Goal: Task Accomplishment & Management: Use online tool/utility

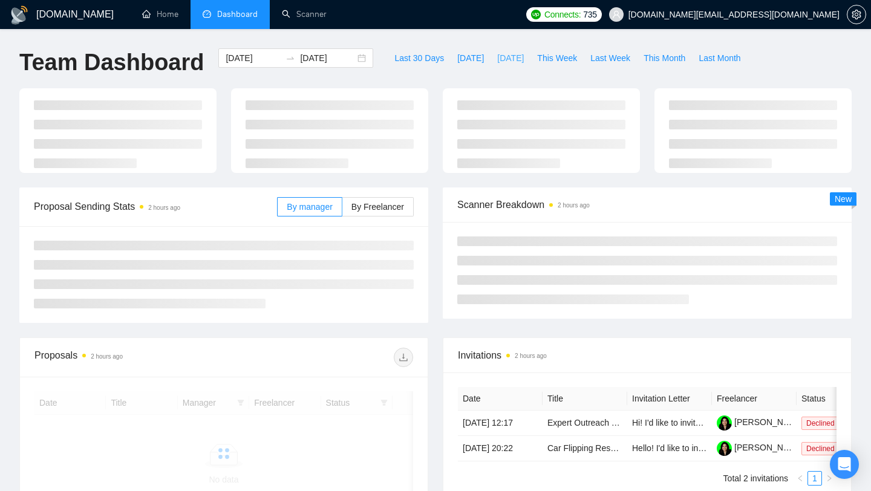
click at [493, 66] on button "Yesterday" at bounding box center [510, 57] width 40 height 19
type input "2025-10-08"
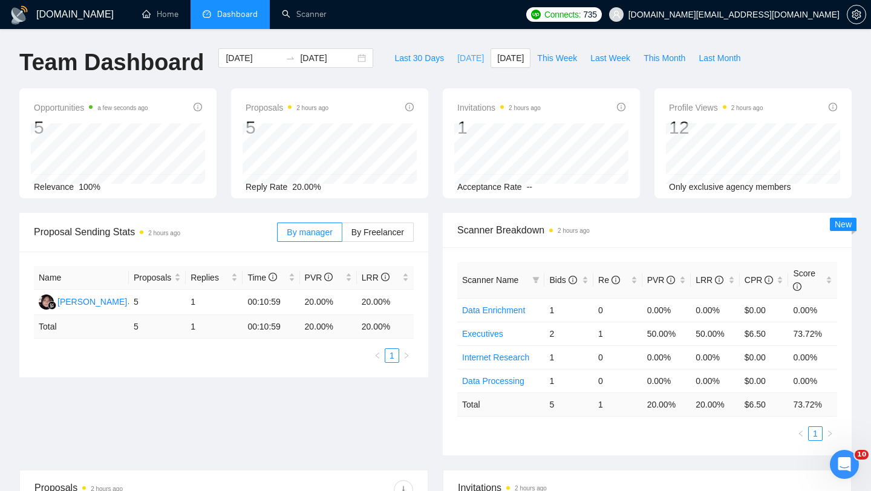
click at [467, 59] on span "Today" at bounding box center [470, 57] width 27 height 13
type input "2025-10-09"
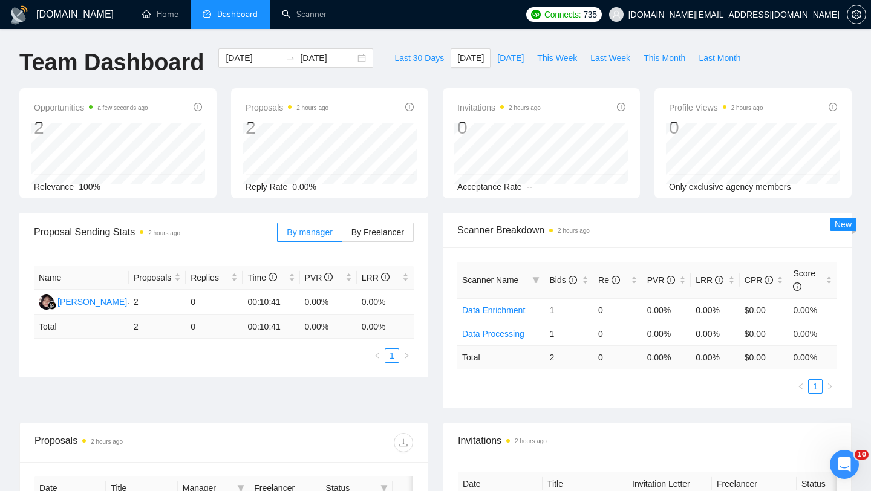
scroll to position [230, 0]
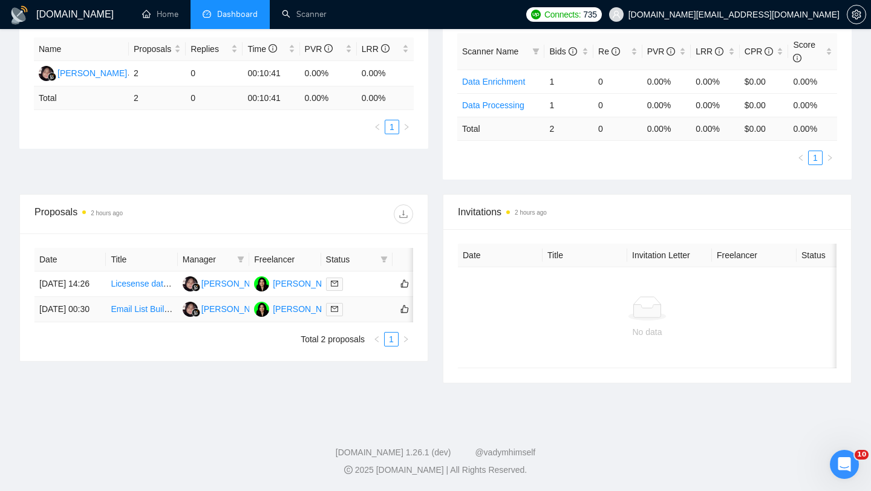
click at [146, 322] on td "Email List Building from Existing Contacts" at bounding box center [141, 309] width 71 height 25
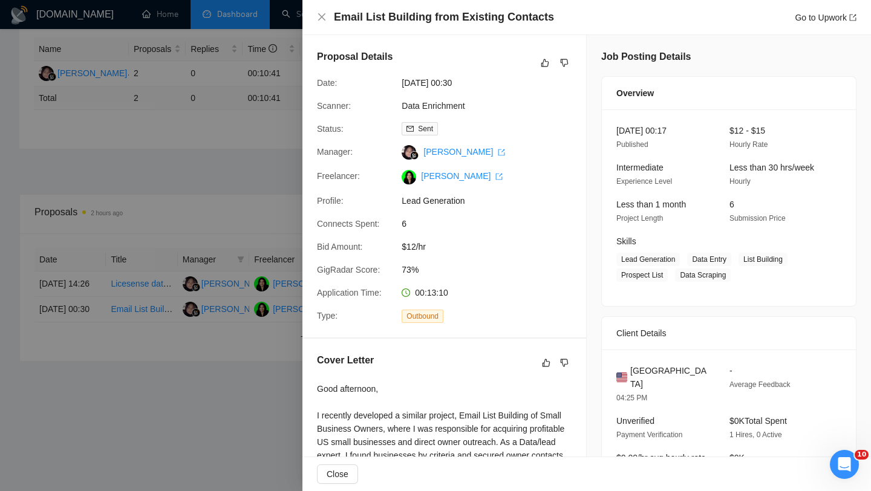
scroll to position [256, 0]
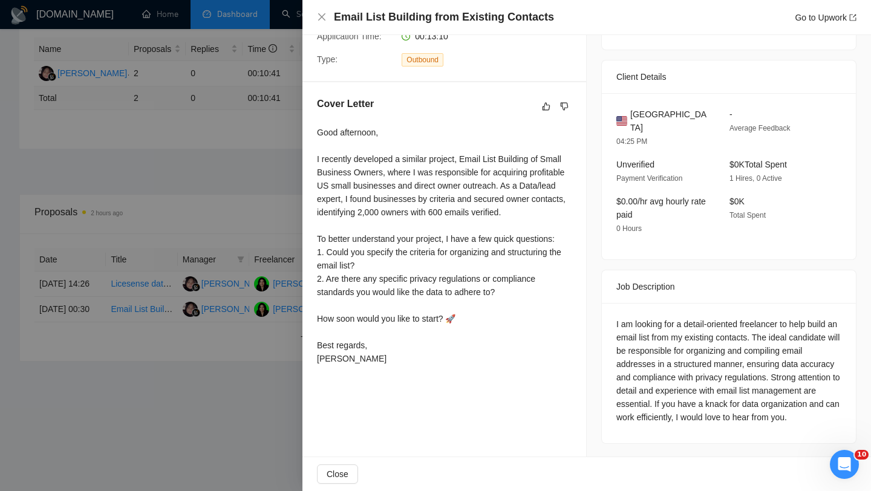
click at [58, 330] on div at bounding box center [435, 245] width 871 height 491
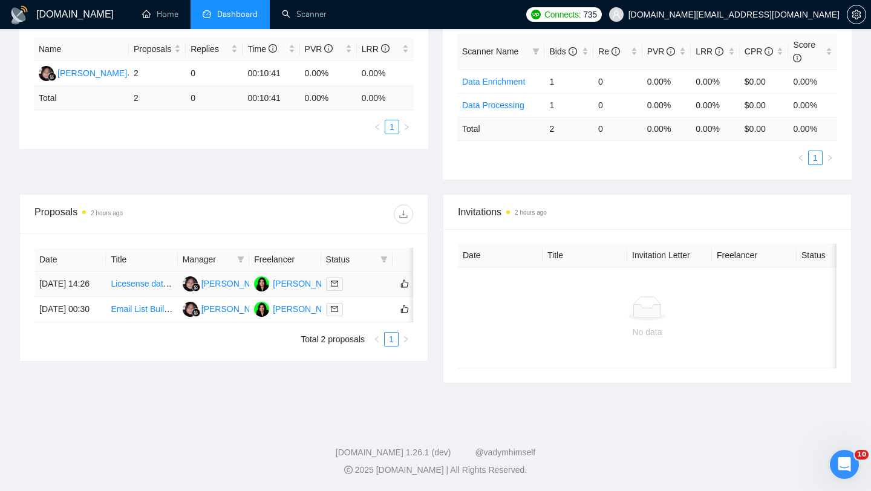
click at [154, 297] on td "Licesense dataset for faces videos" at bounding box center [141, 283] width 71 height 25
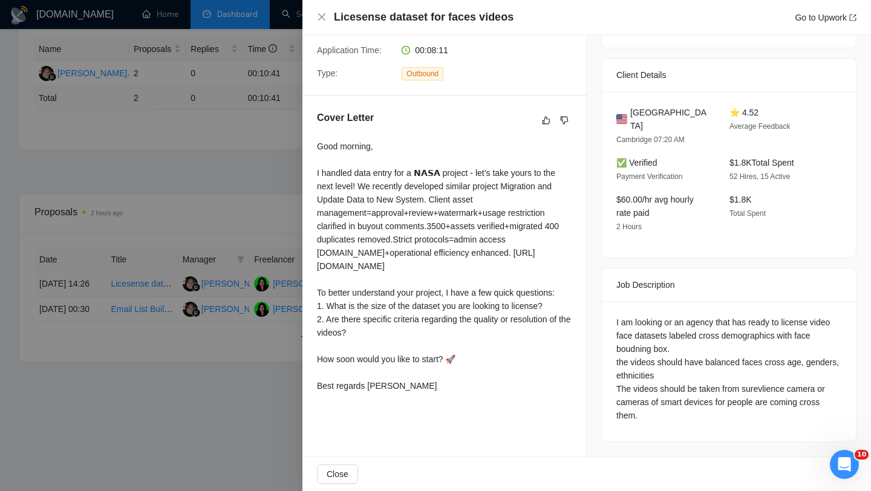
scroll to position [227, 0]
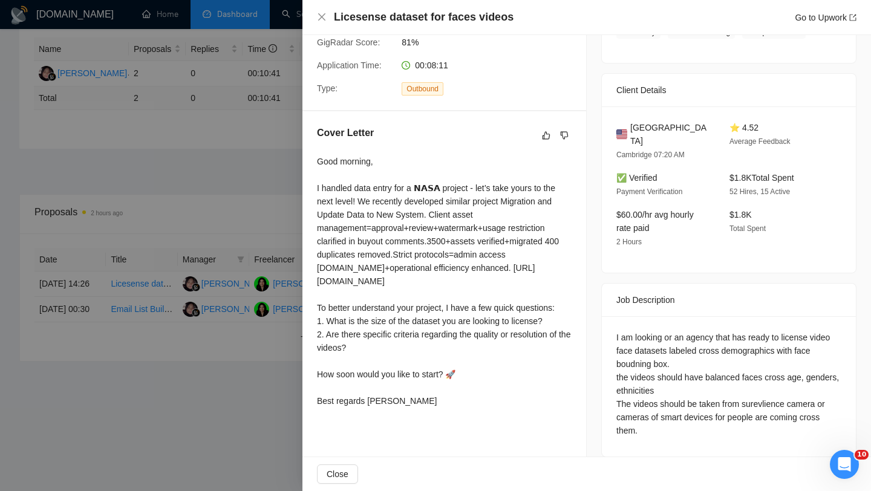
click at [640, 334] on div "I am looking or an agency that has ready to license video face datasets labeled…" at bounding box center [728, 384] width 225 height 106
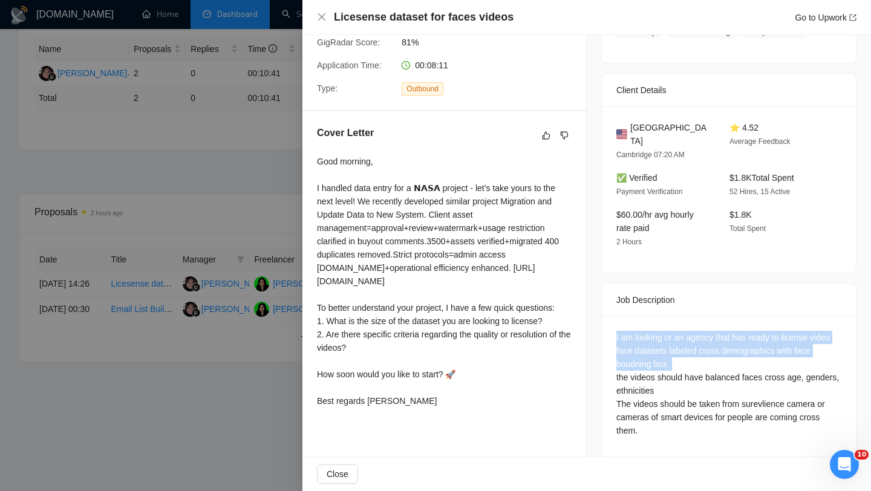
click at [260, 379] on div at bounding box center [435, 245] width 871 height 491
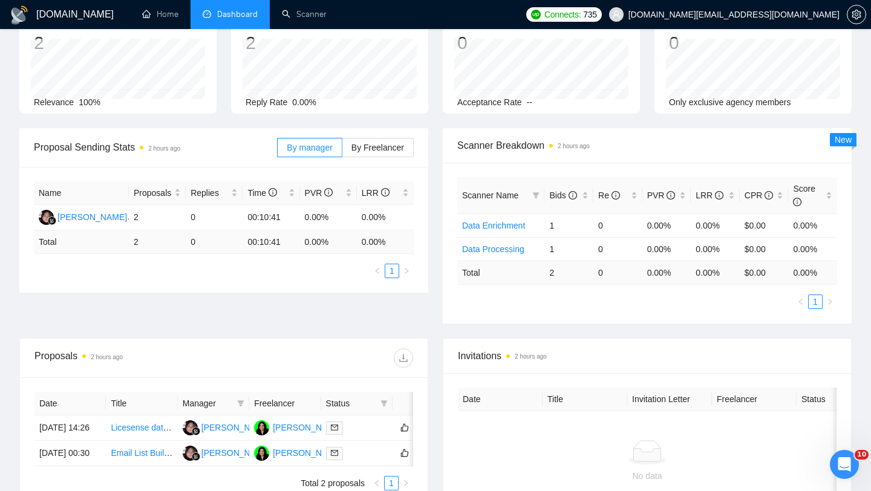
scroll to position [0, 0]
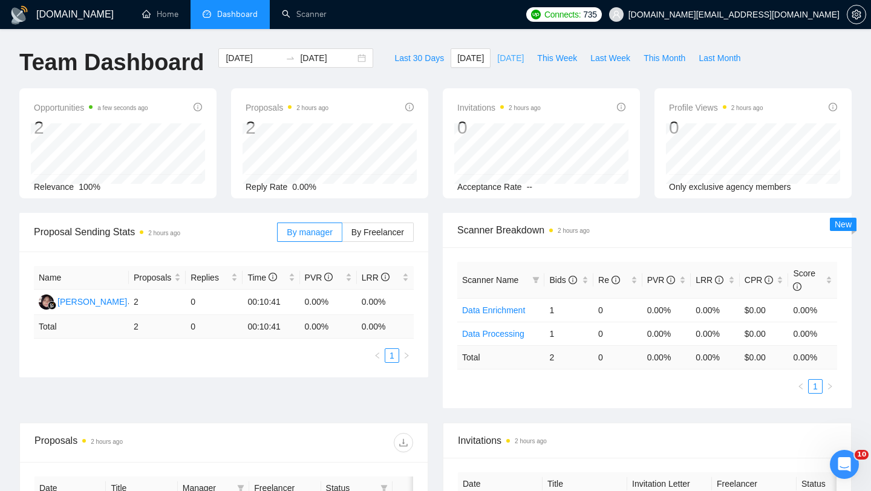
click at [513, 64] on span "Yesterday" at bounding box center [510, 57] width 27 height 13
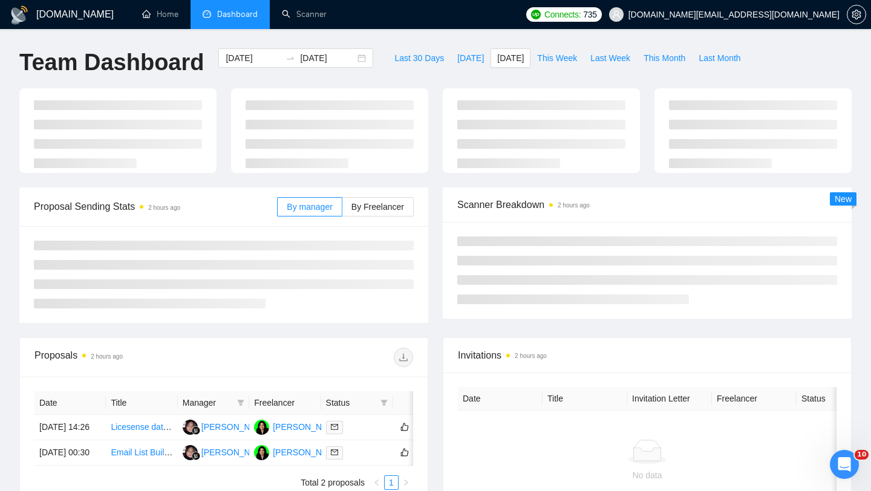
type input "2025-10-08"
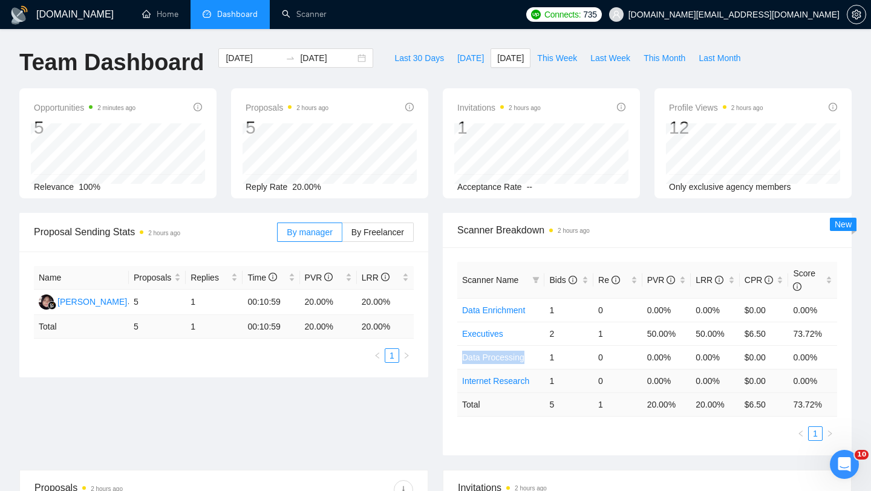
click at [493, 384] on link "Internet Research" at bounding box center [495, 381] width 67 height 10
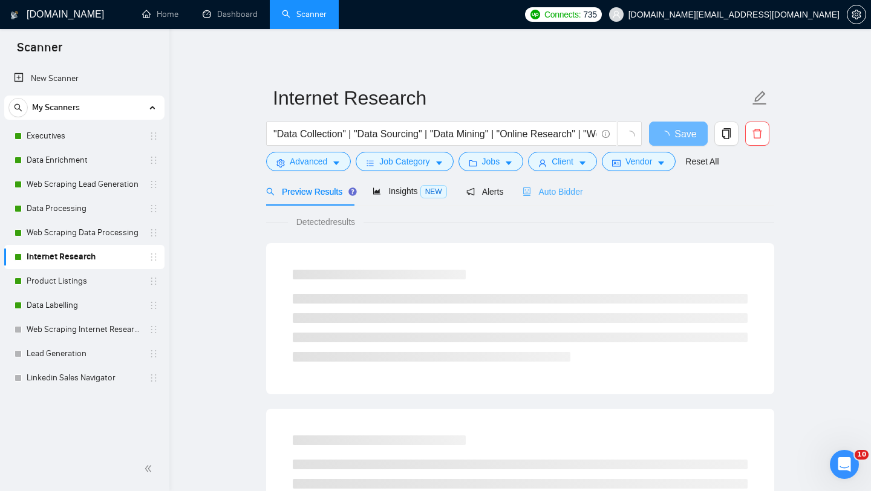
click at [557, 200] on div "Auto Bidder" at bounding box center [552, 191] width 60 height 28
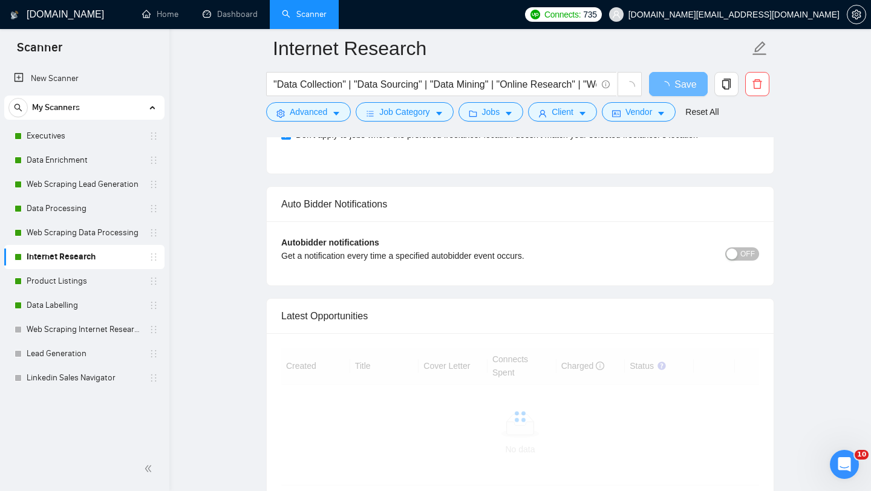
scroll to position [2746, 0]
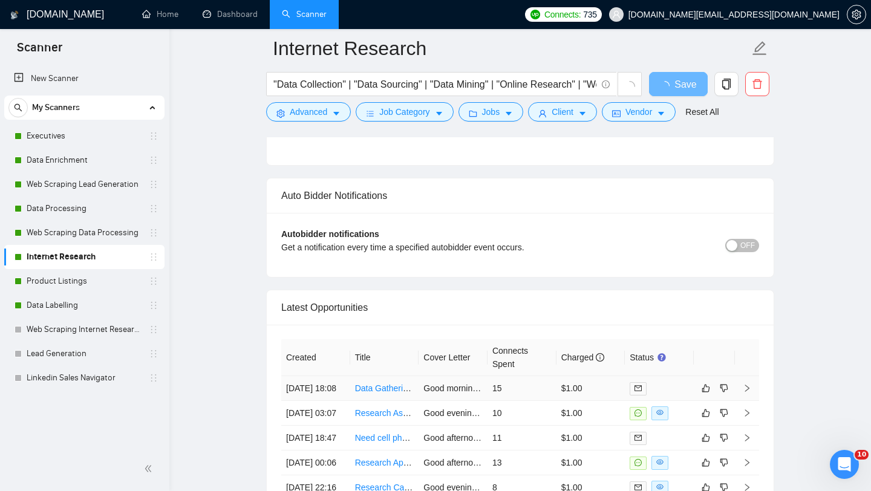
click at [382, 401] on td "Data Gathering for US State Environmental Compliance Databases" at bounding box center [384, 388] width 69 height 25
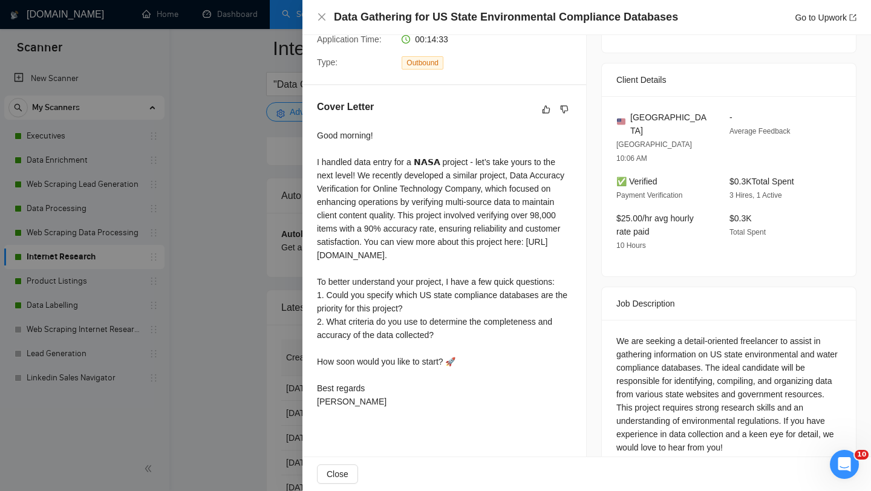
scroll to position [256, 0]
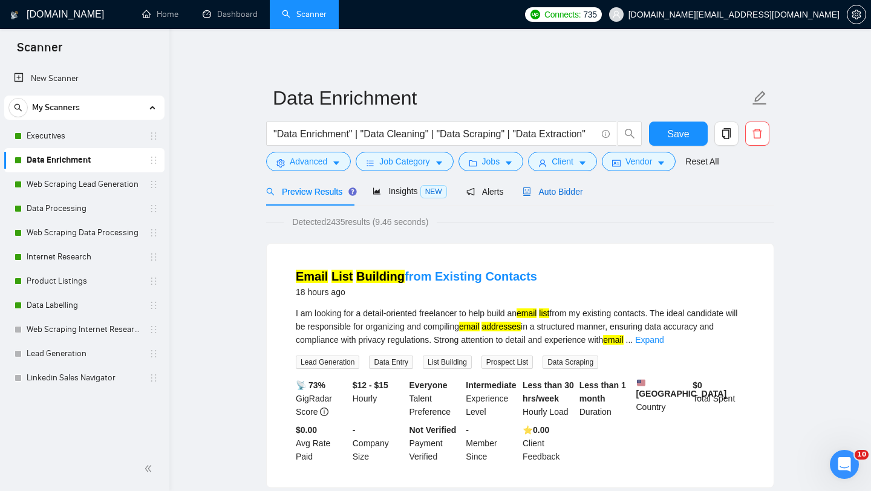
click at [545, 186] on div "Auto Bidder" at bounding box center [552, 191] width 60 height 13
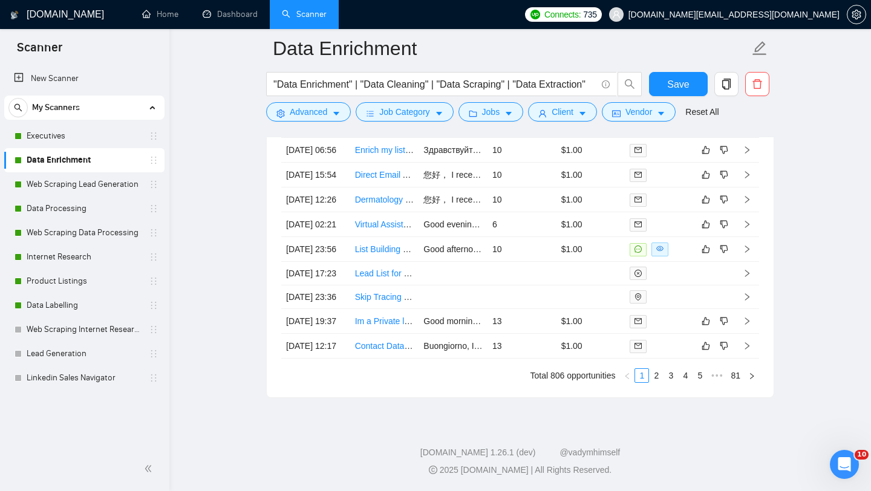
scroll to position [3066, 0]
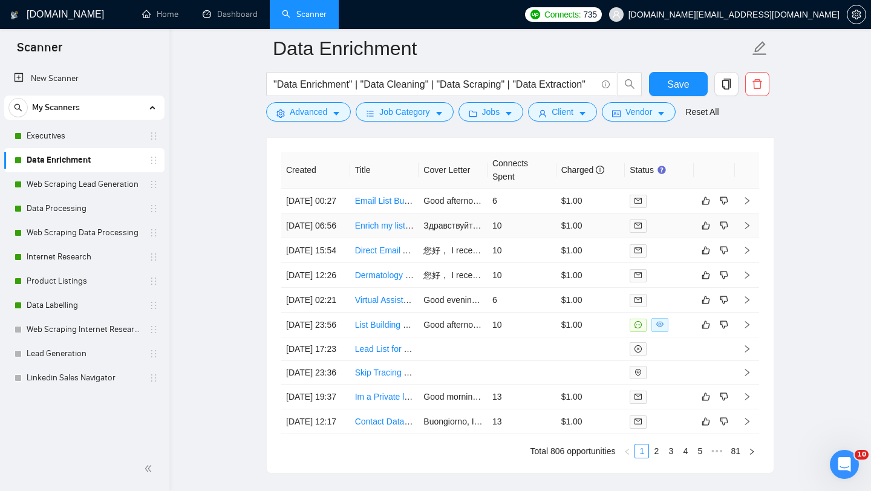
click at [371, 238] on td "Enrich my list of USA doctors and clinics with direct stakeholder em*il Address…" at bounding box center [384, 225] width 69 height 25
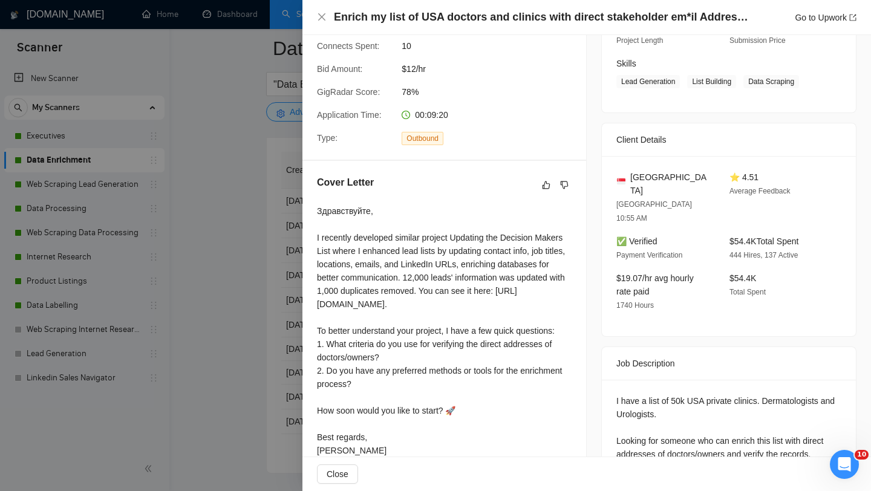
scroll to position [254, 0]
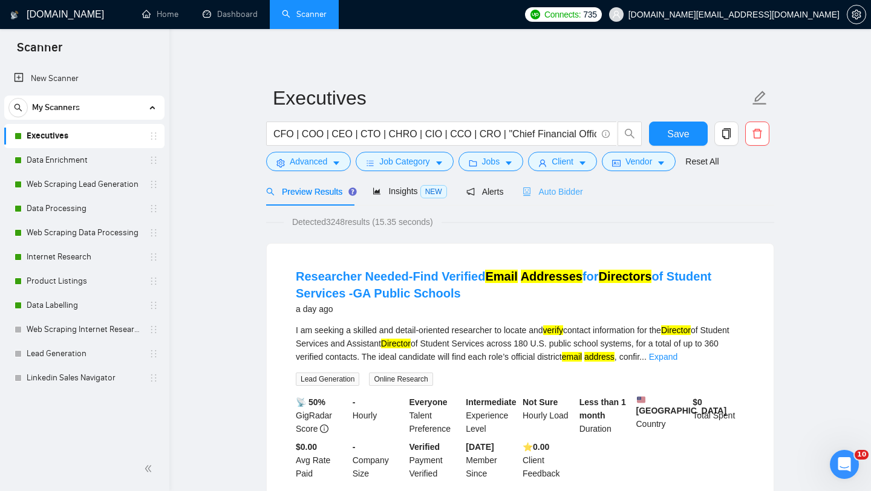
click at [561, 179] on div "Auto Bidder" at bounding box center [552, 191] width 60 height 28
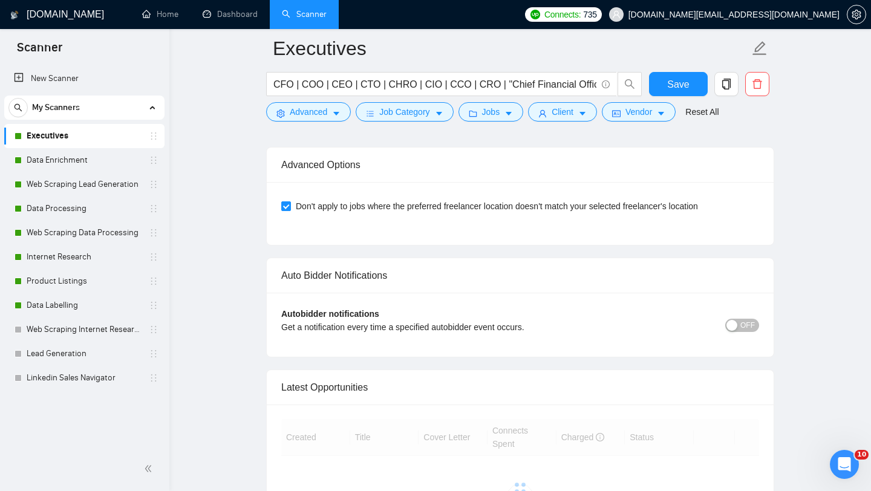
click at [441, 279] on div "Auto Bidder Notifications" at bounding box center [520, 275] width 478 height 34
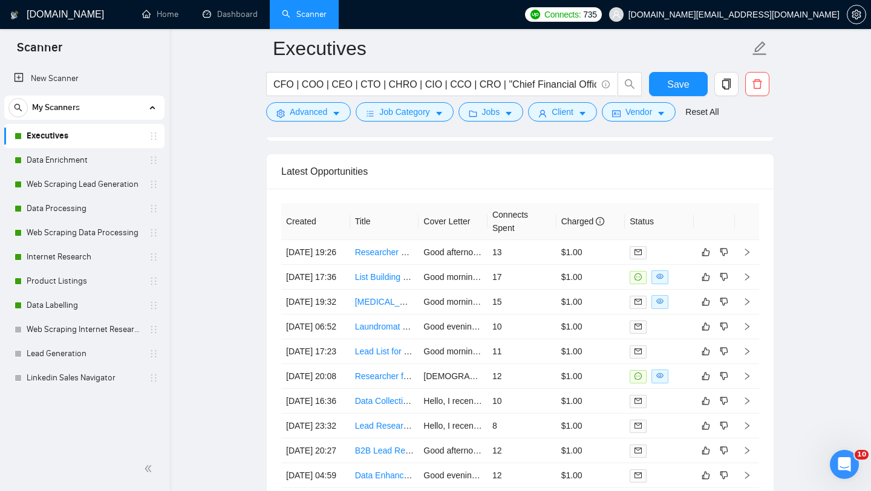
scroll to position [3081, 0]
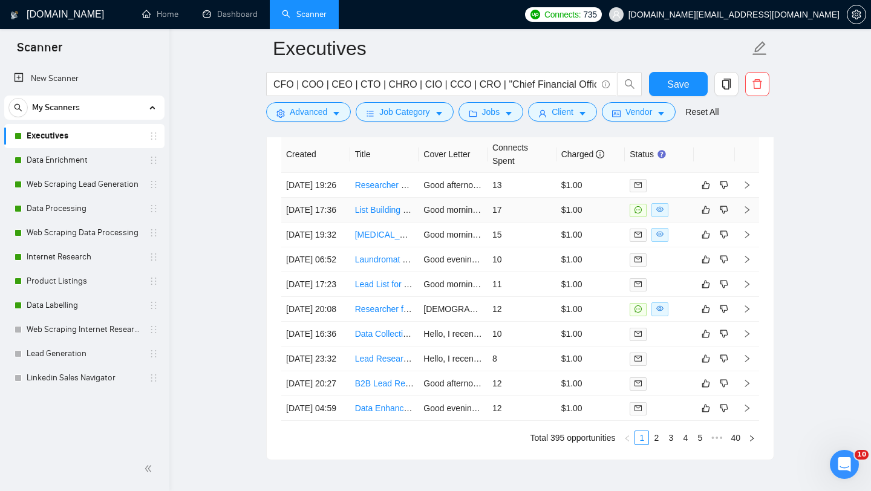
click at [362, 223] on td "List Building at Sub-industry level" at bounding box center [384, 210] width 69 height 25
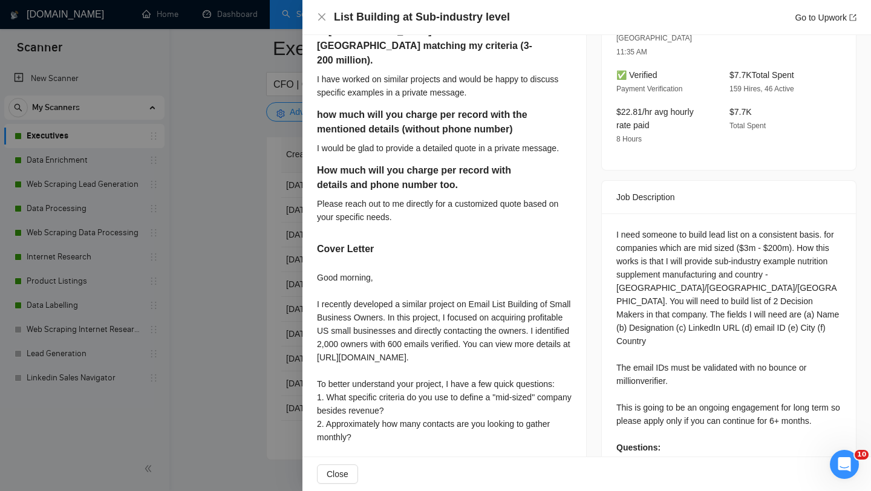
scroll to position [462, 0]
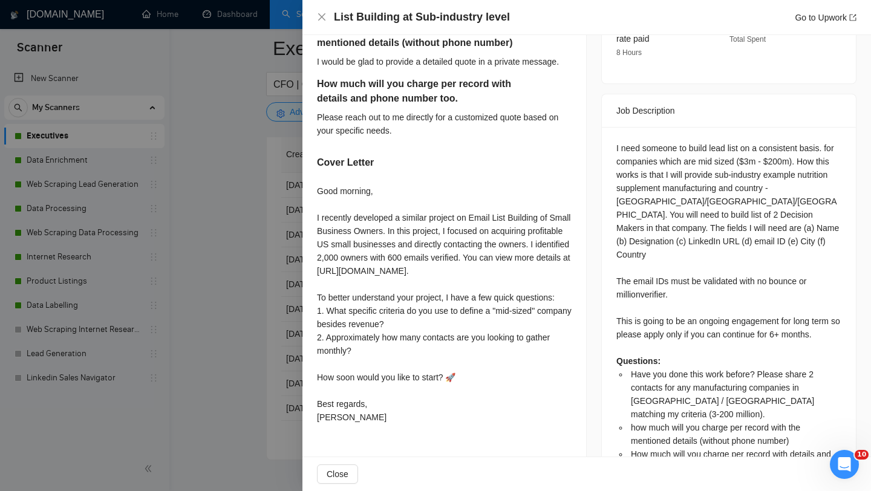
click at [264, 314] on div at bounding box center [435, 245] width 871 height 491
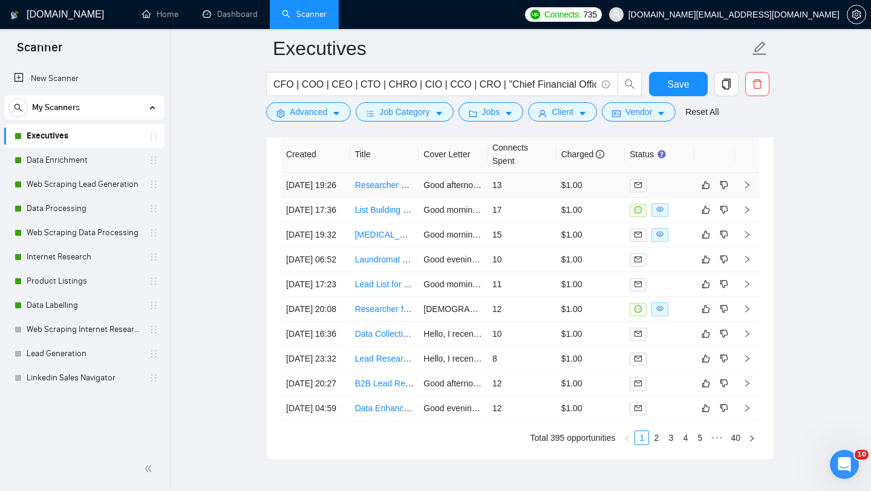
click at [370, 198] on td "Researcher Needed-Find Verified Email Addresses for Directors of Student Servic…" at bounding box center [384, 185] width 69 height 25
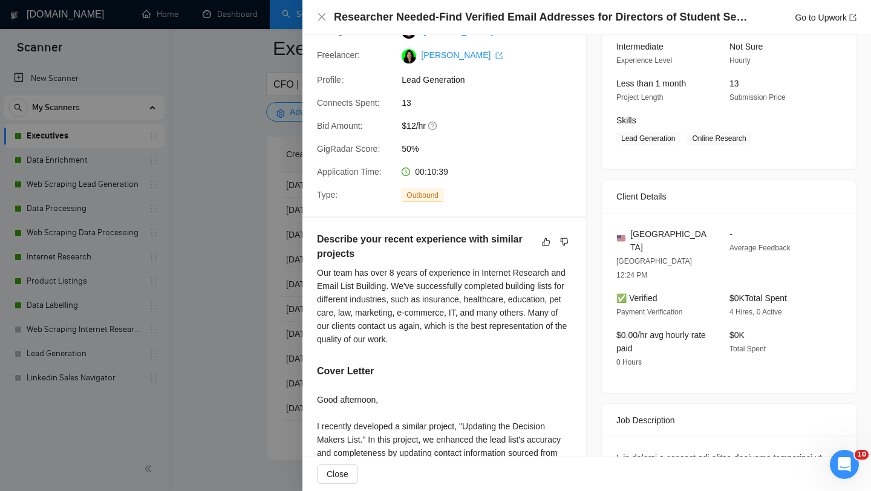
scroll to position [67, 0]
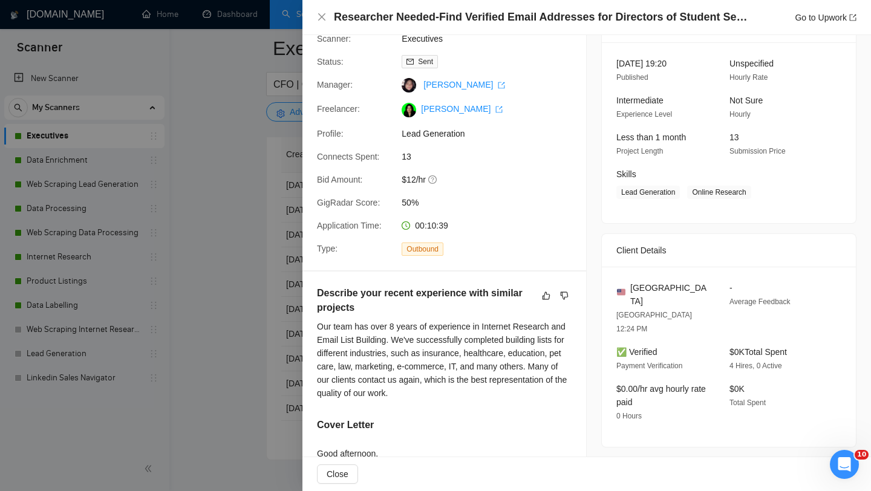
click at [271, 319] on div at bounding box center [435, 245] width 871 height 491
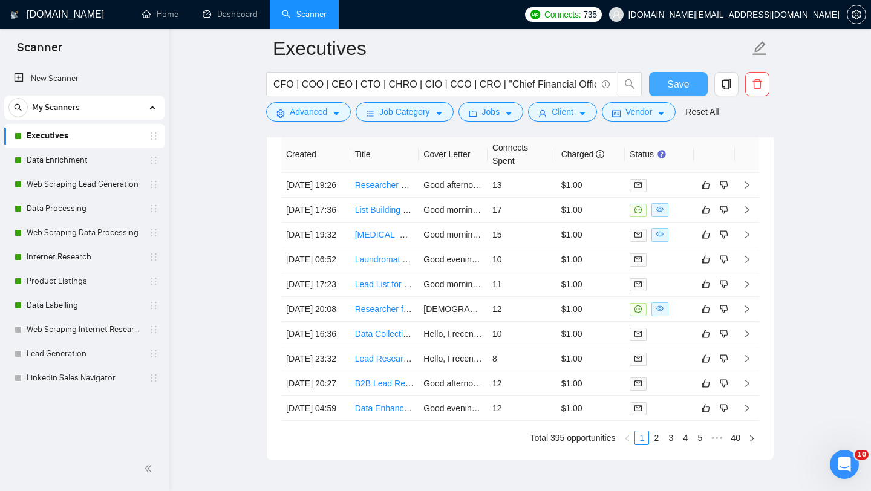
click at [688, 85] on span "Save" at bounding box center [678, 84] width 22 height 15
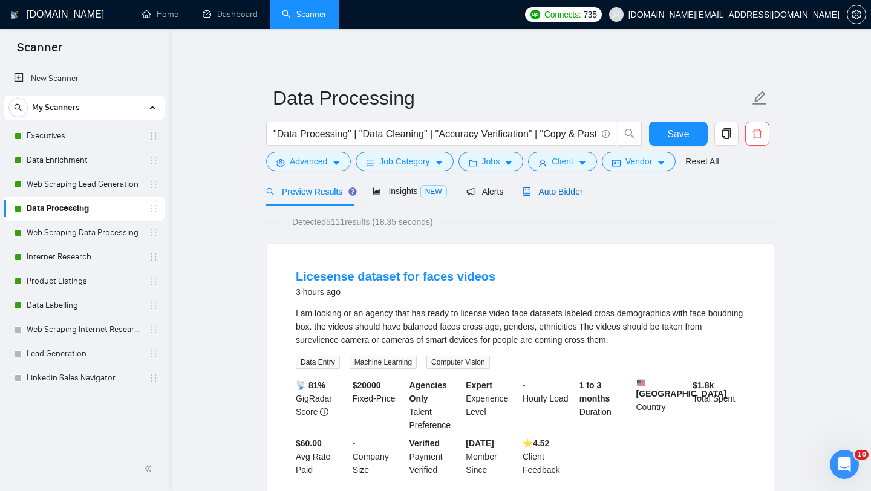
click at [543, 198] on div "Auto Bidder" at bounding box center [552, 191] width 60 height 13
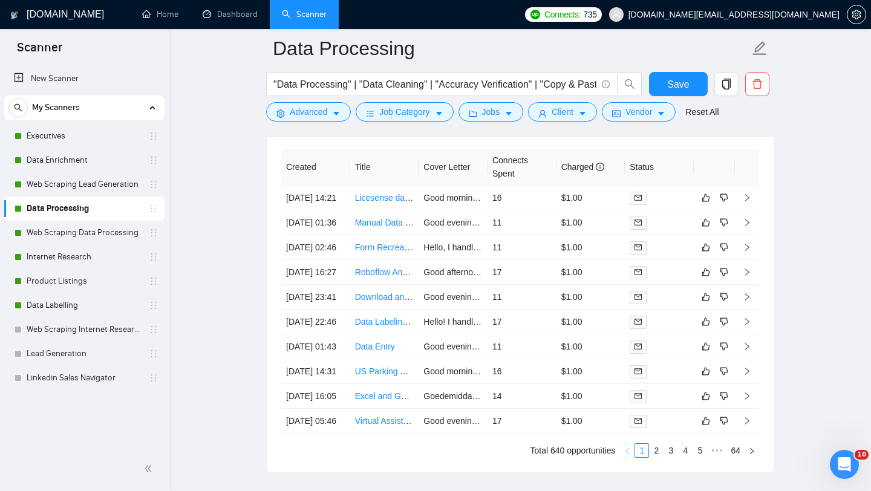
scroll to position [3096, 0]
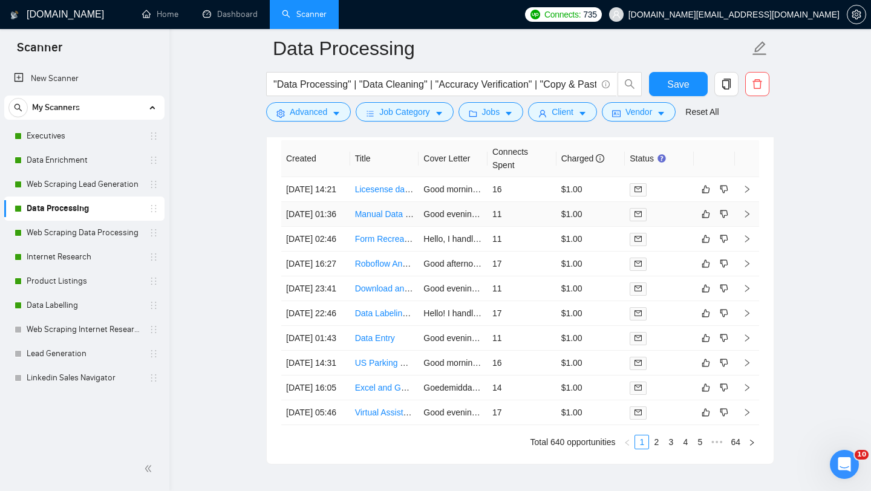
click at [344, 227] on td "[DATE] 01:36" at bounding box center [315, 214] width 69 height 25
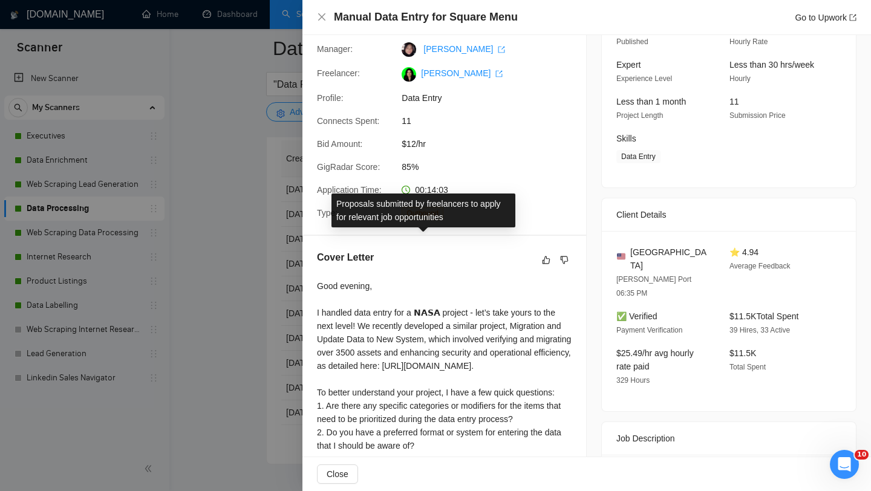
scroll to position [267, 0]
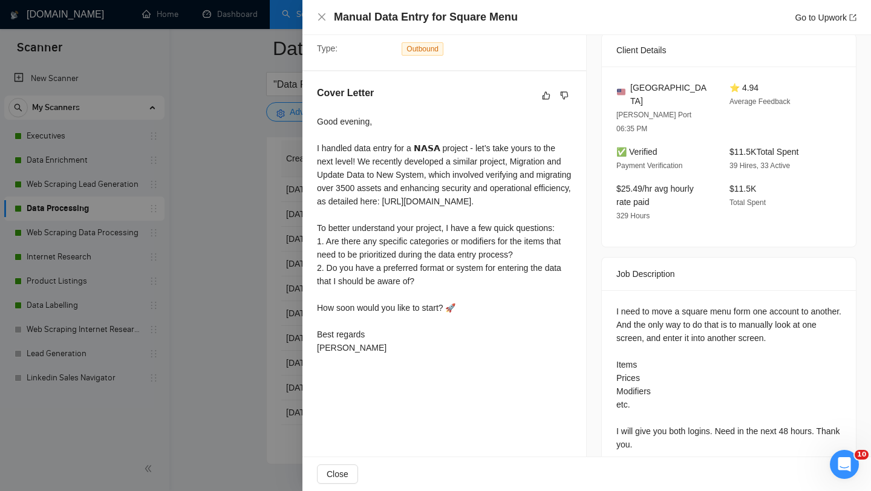
click at [304, 328] on div "Cover Letter Good evening, I handled data entry for a 𝗡𝗔𝗦𝗔 project - let’s take…" at bounding box center [444, 222] width 284 height 302
drag, startPoint x: 720, startPoint y: 403, endPoint x: 819, endPoint y: 402, distance: 99.8
click at [819, 402] on div "I need to move a square menu form one account to another. And the only way to d…" at bounding box center [728, 378] width 225 height 146
copy div "Need in the next 48 hours"
click at [211, 361] on div at bounding box center [435, 245] width 871 height 491
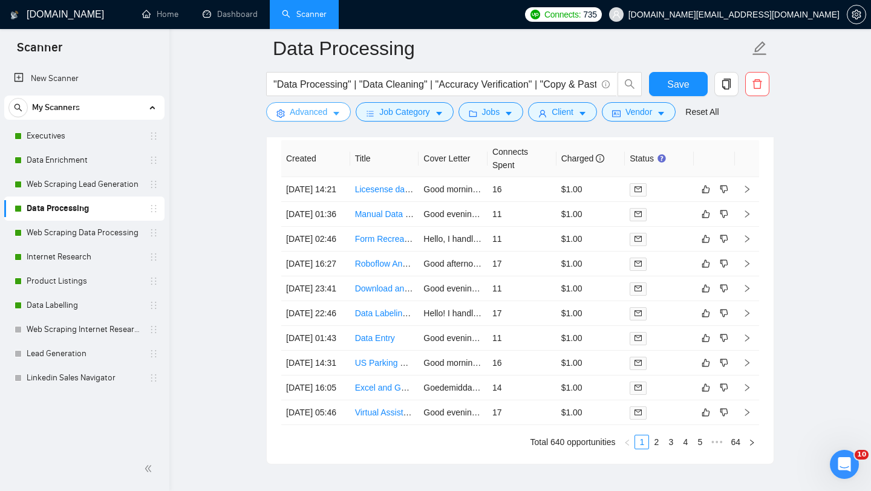
click at [288, 114] on button "Advanced" at bounding box center [308, 111] width 85 height 19
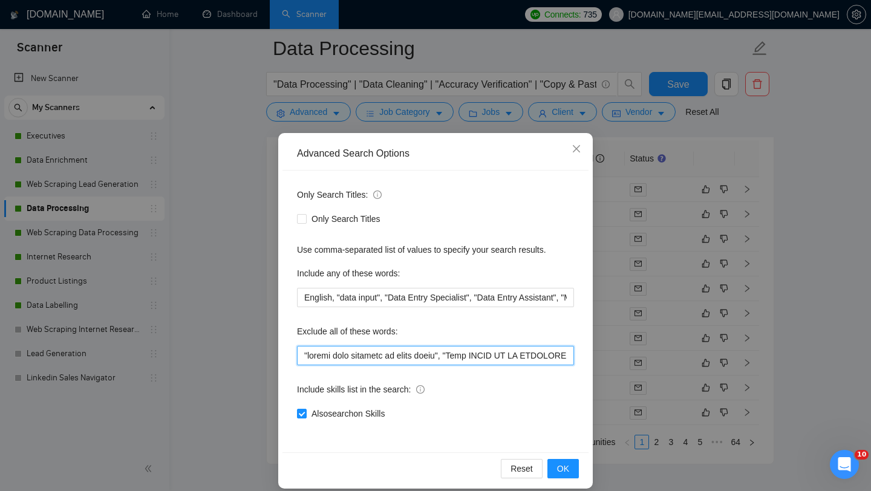
click at [303, 356] on input "text" at bounding box center [435, 355] width 277 height 19
paste input "Need in the next 48 hours"
type input ""Lore ip dol sita 63 conse", "adipis elit seddoeiu te incid utlab", "Etdo MAGNA…"
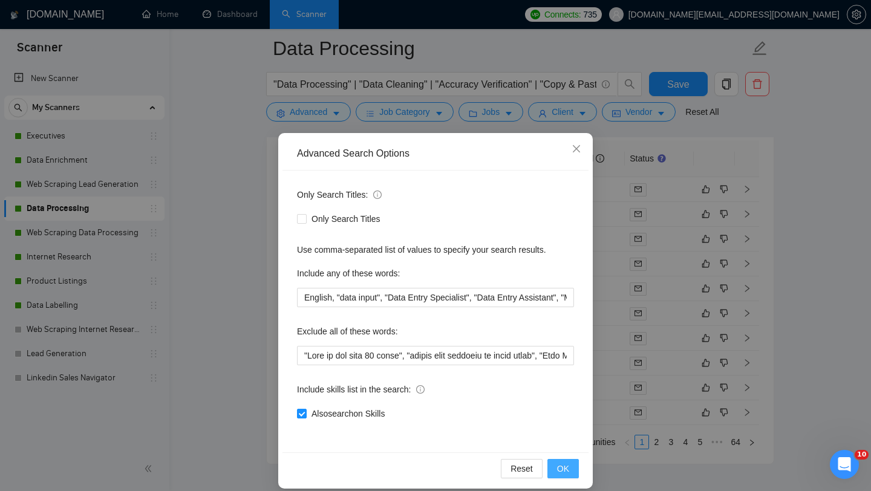
click at [567, 475] on button "OK" at bounding box center [562, 468] width 31 height 19
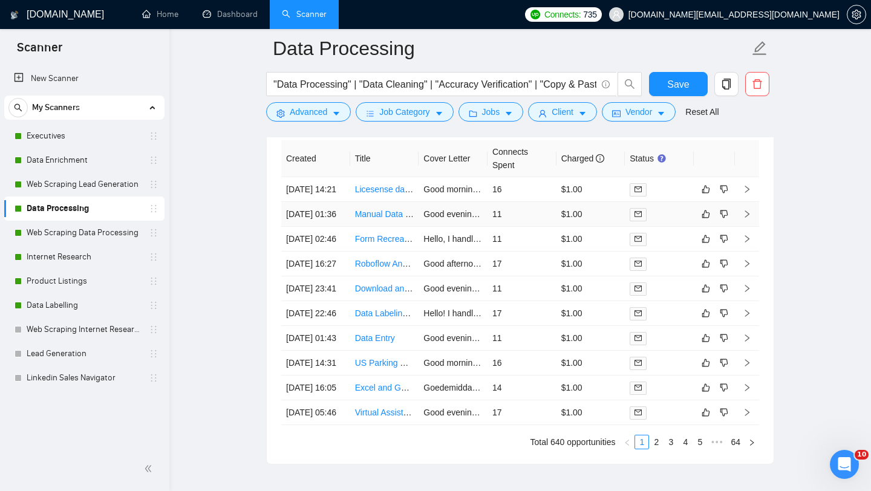
click at [397, 227] on td "Manual Data Entry for Square Menu" at bounding box center [384, 214] width 69 height 25
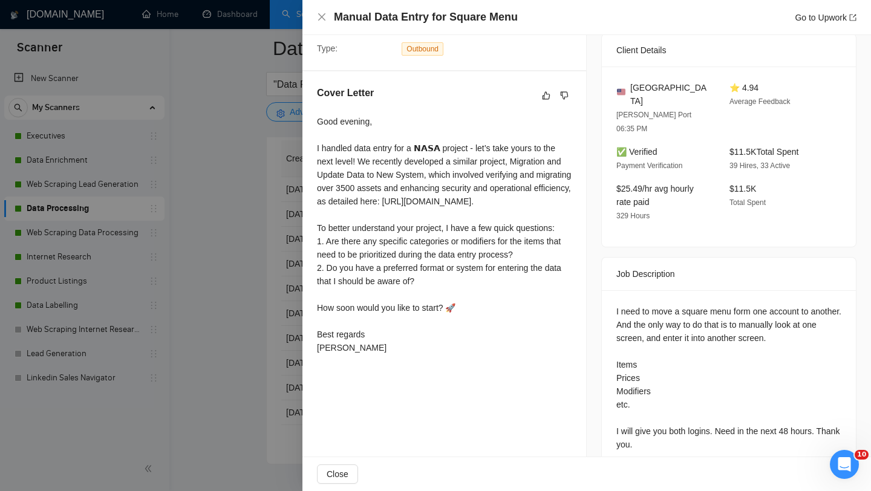
click at [292, 249] on div at bounding box center [435, 245] width 871 height 491
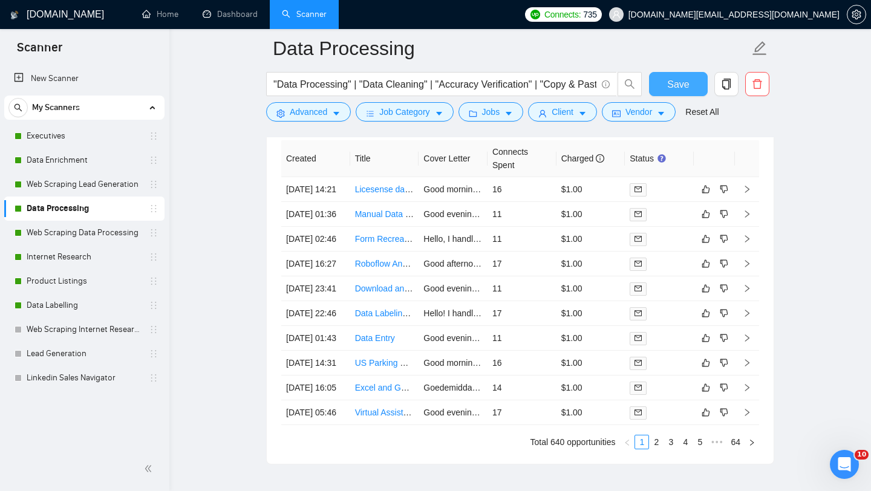
click at [680, 91] on button "Save" at bounding box center [678, 84] width 59 height 24
